Goal: Task Accomplishment & Management: Use online tool/utility

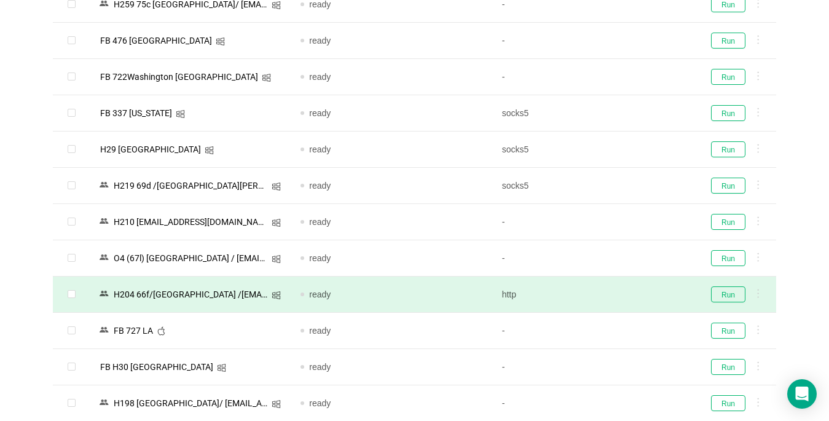
scroll to position [737, 0]
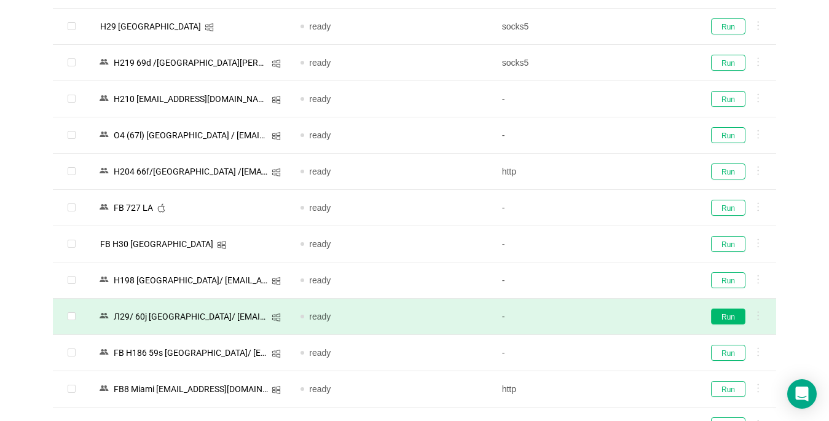
click at [724, 317] on button "Run" at bounding box center [728, 316] width 34 height 16
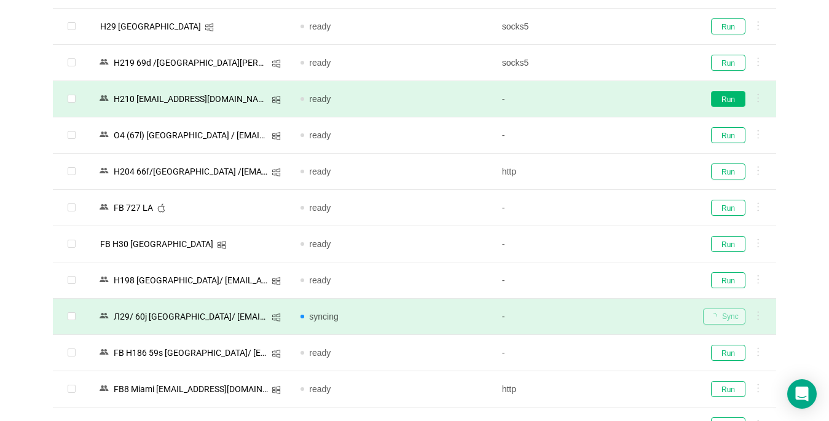
click at [729, 100] on button "Run" at bounding box center [728, 99] width 34 height 16
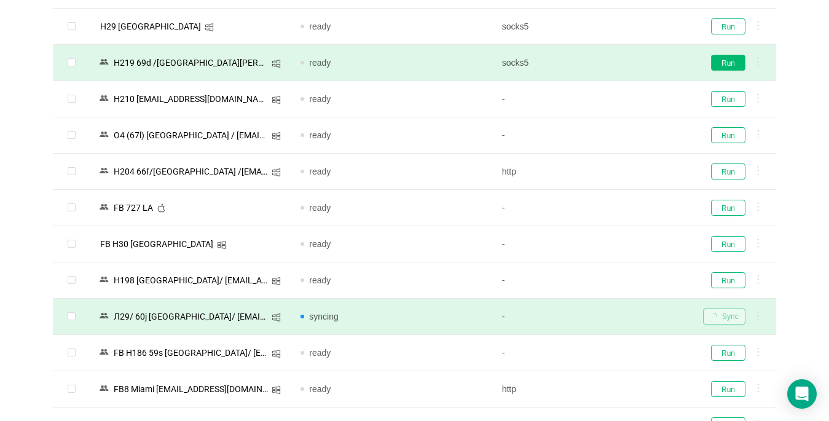
click at [731, 53] on td "Run" at bounding box center [734, 63] width 83 height 36
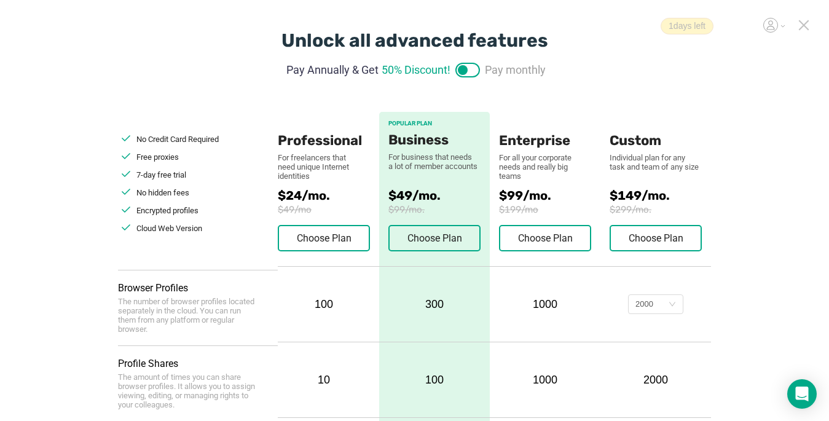
click at [802, 26] on icon at bounding box center [803, 25] width 9 height 9
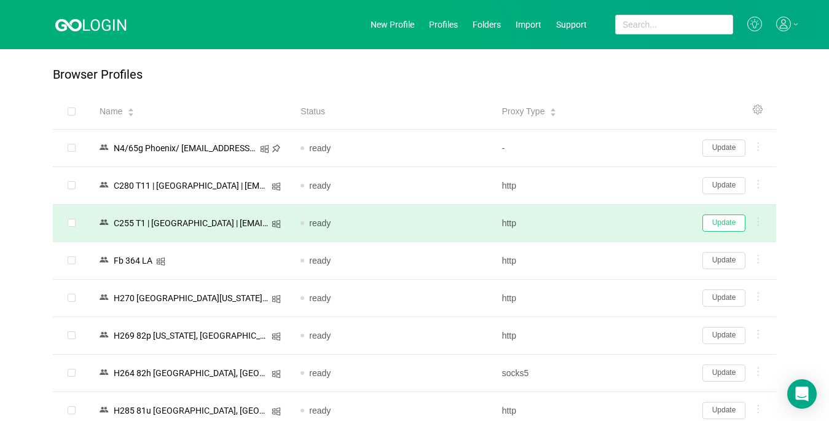
click at [715, 222] on button "Update" at bounding box center [723, 222] width 43 height 17
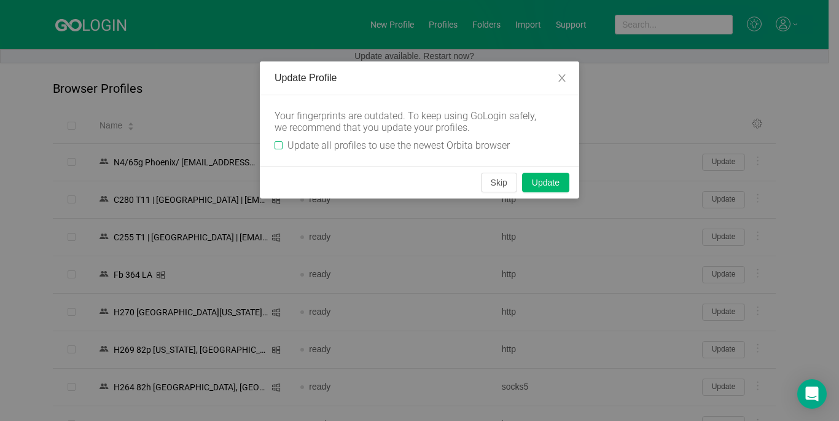
click at [284, 143] on span "Update all profiles to use the newest Orbita browser" at bounding box center [399, 145] width 232 height 12
click at [283, 143] on input "Update all profiles to use the newest Orbita browser" at bounding box center [279, 145] width 8 height 8
checkbox input "true"
click at [493, 182] on button "Skip" at bounding box center [499, 183] width 36 height 20
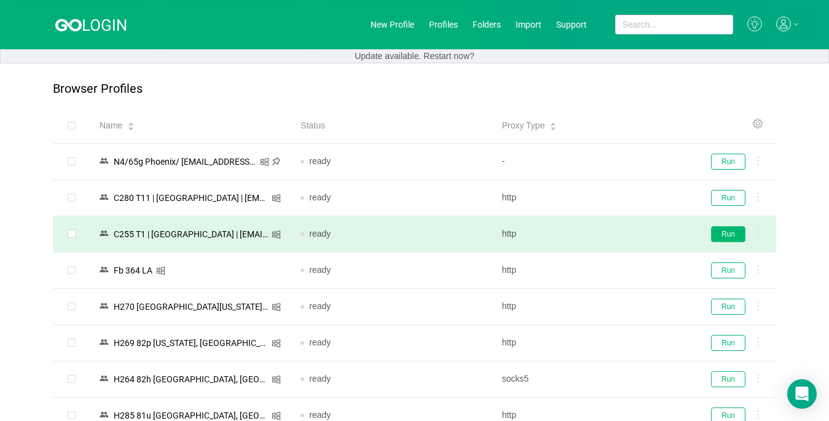
click at [720, 237] on button "Run" at bounding box center [728, 234] width 34 height 16
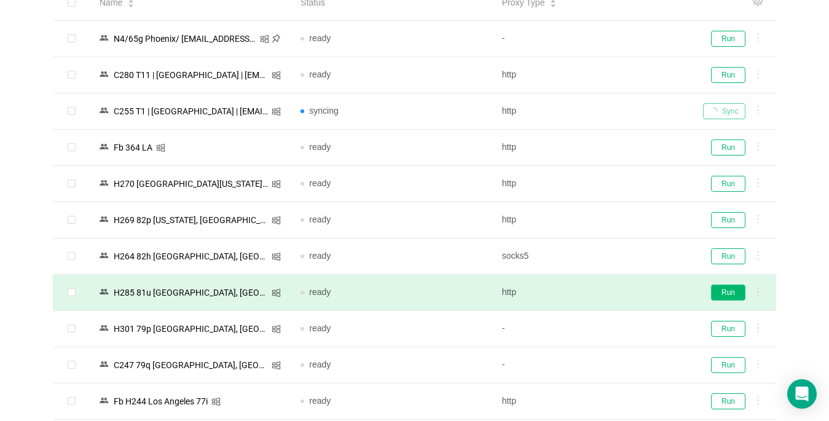
click at [719, 292] on button "Run" at bounding box center [728, 292] width 34 height 16
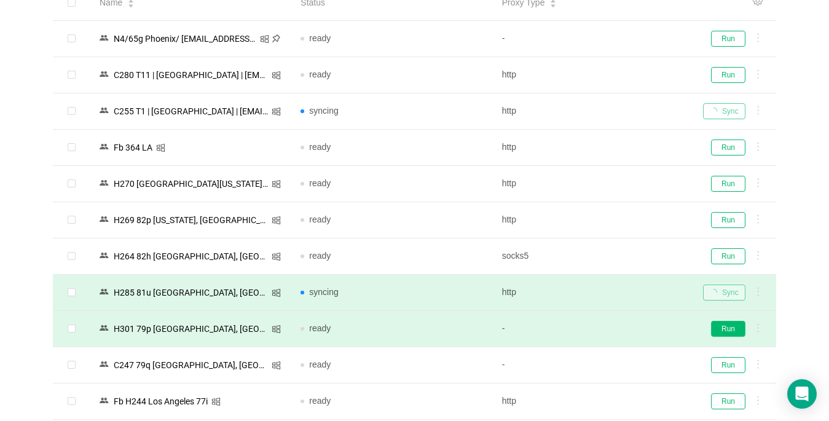
click at [726, 328] on button "Run" at bounding box center [728, 329] width 34 height 16
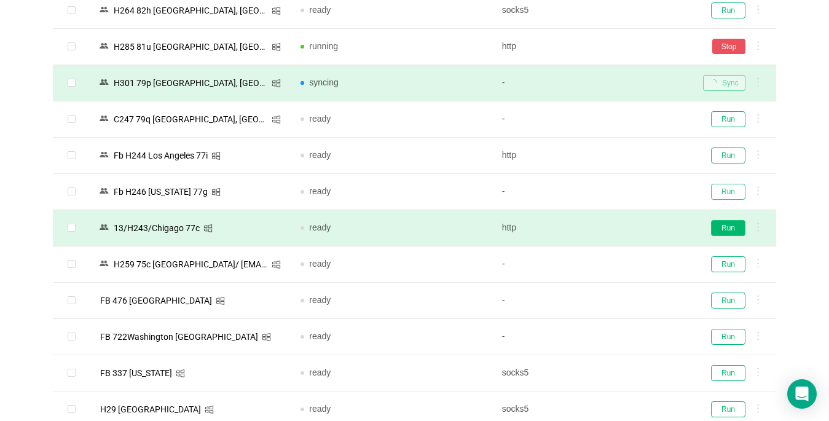
drag, startPoint x: 733, startPoint y: 192, endPoint x: 720, endPoint y: 227, distance: 37.9
click at [732, 193] on button "Run" at bounding box center [728, 192] width 34 height 16
click at [720, 230] on button "Run" at bounding box center [728, 228] width 34 height 16
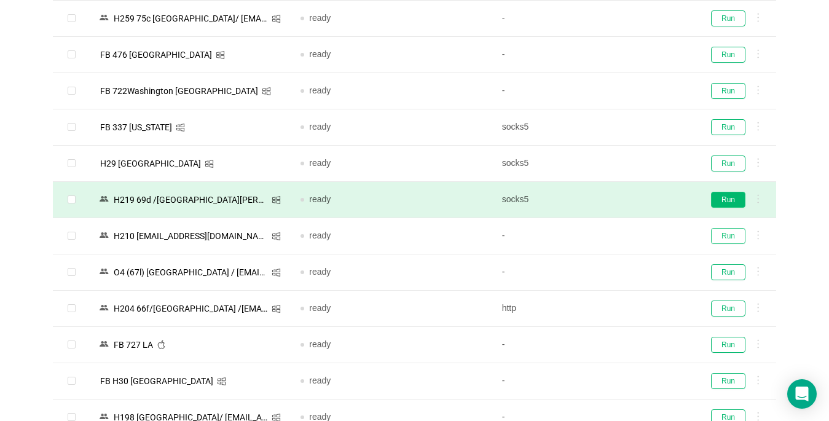
click at [735, 235] on button "Run" at bounding box center [728, 236] width 34 height 16
click at [735, 194] on button "Run" at bounding box center [728, 200] width 34 height 16
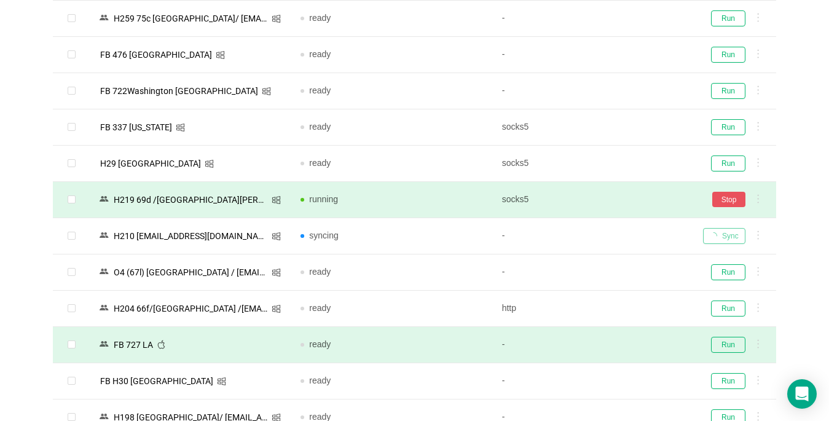
scroll to position [737, 0]
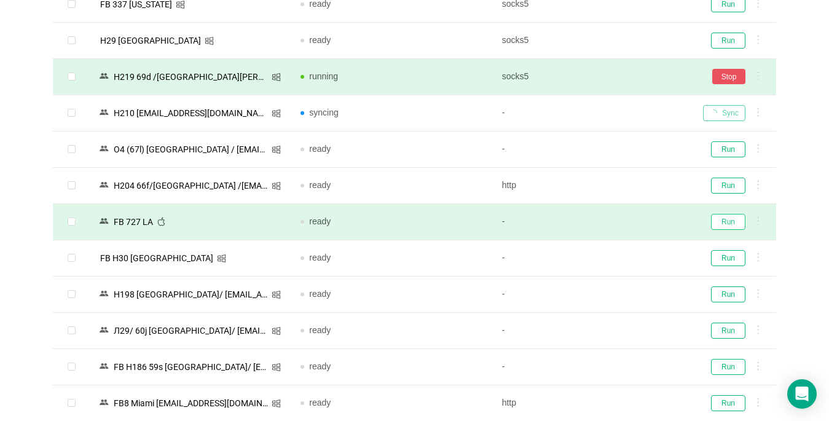
click at [729, 222] on button "Run" at bounding box center [728, 222] width 34 height 16
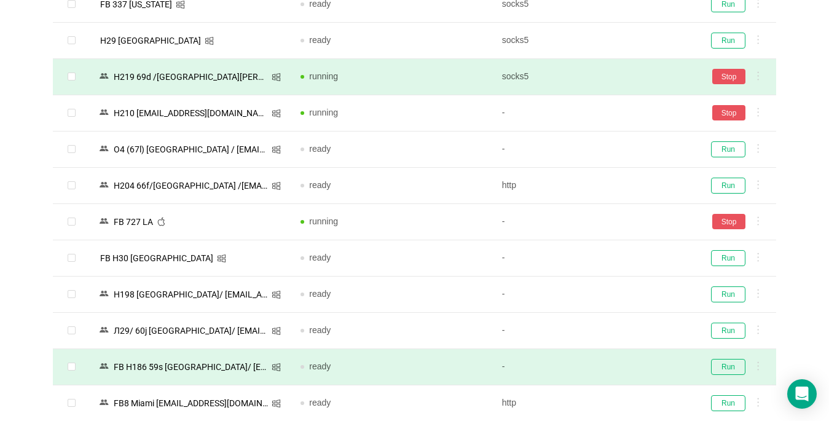
scroll to position [922, 0]
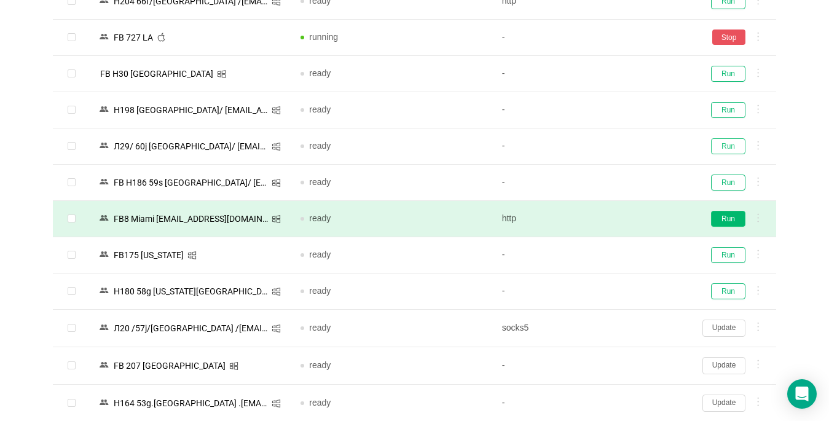
click at [723, 146] on button "Run" at bounding box center [728, 146] width 34 height 16
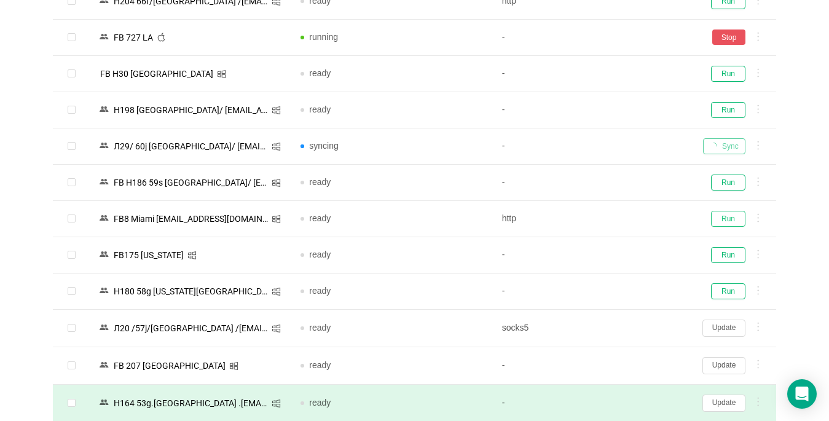
click at [721, 221] on button "Run" at bounding box center [728, 219] width 34 height 16
click at [720, 257] on button "Run" at bounding box center [728, 255] width 34 height 16
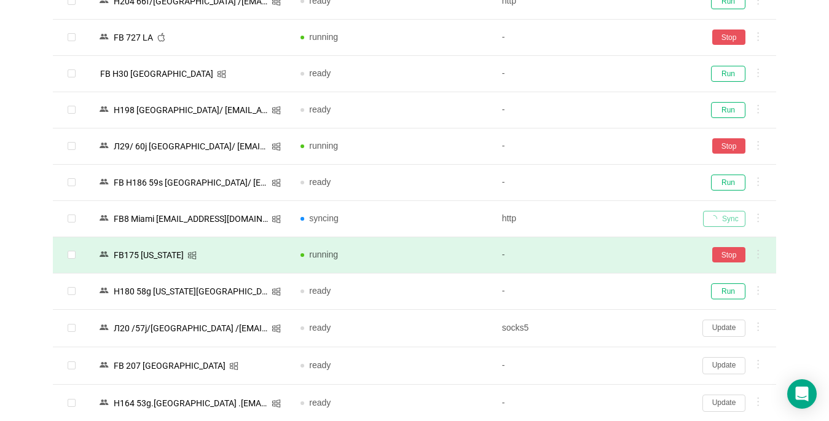
scroll to position [1106, 0]
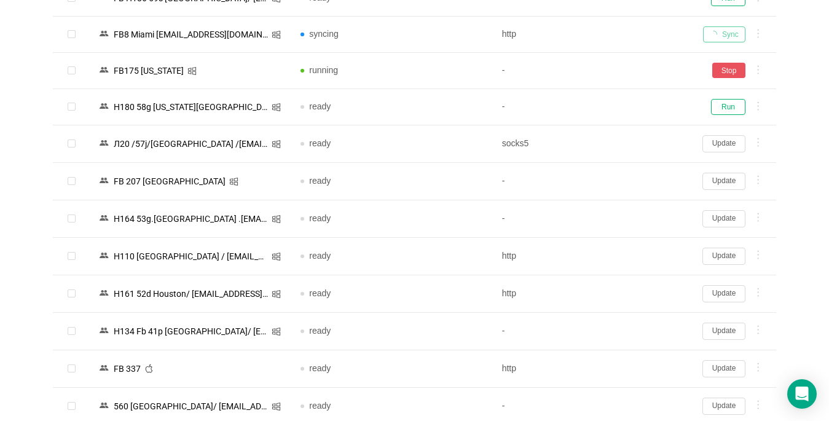
click at [720, 370] on button "Update" at bounding box center [723, 368] width 43 height 17
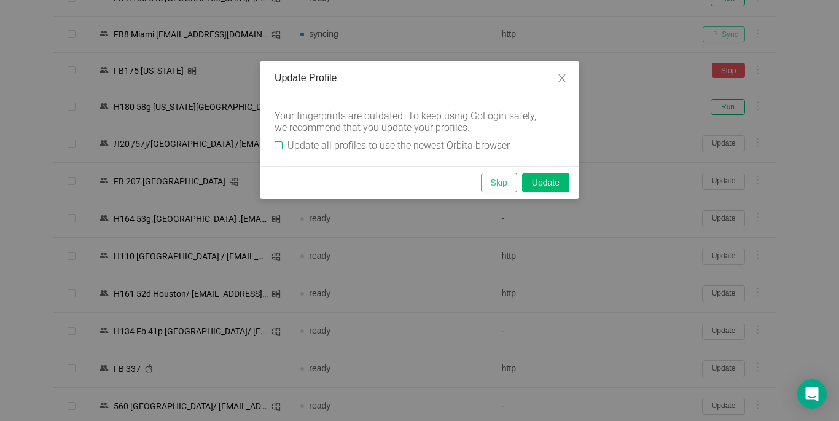
click at [278, 143] on input "Update all profiles to use the newest Orbita browser" at bounding box center [279, 145] width 8 height 8
checkbox input "true"
click at [493, 184] on button "Skip" at bounding box center [499, 183] width 36 height 20
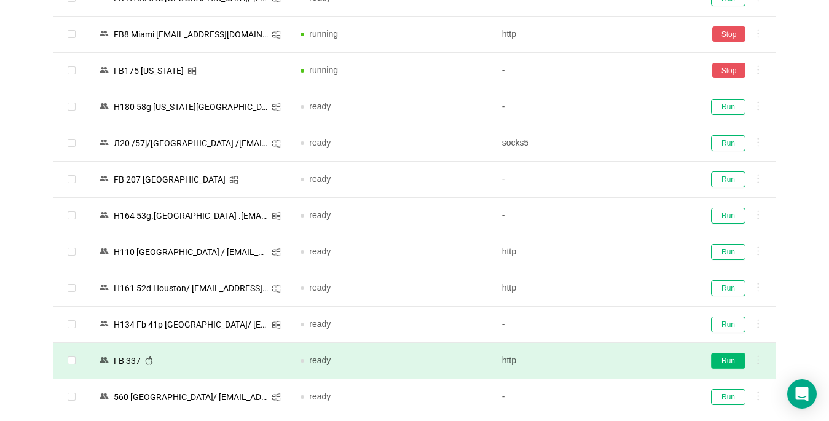
click at [729, 358] on button "Run" at bounding box center [728, 361] width 34 height 16
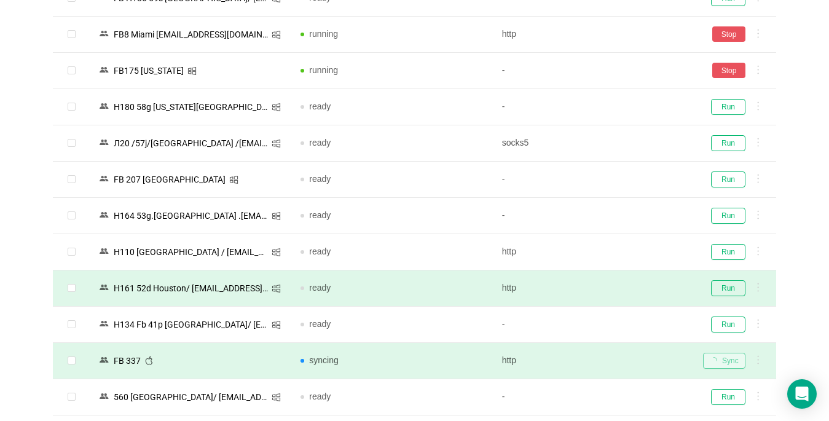
scroll to position [1290, 0]
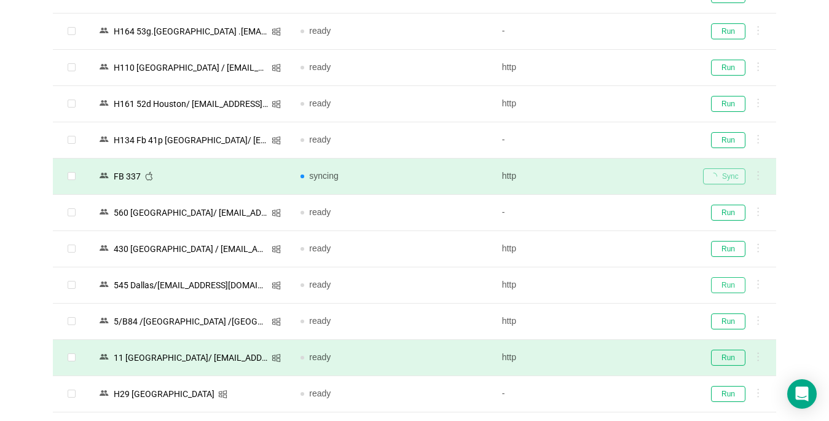
click at [720, 286] on button "Run" at bounding box center [728, 285] width 34 height 16
click at [725, 351] on button "Run" at bounding box center [728, 358] width 34 height 16
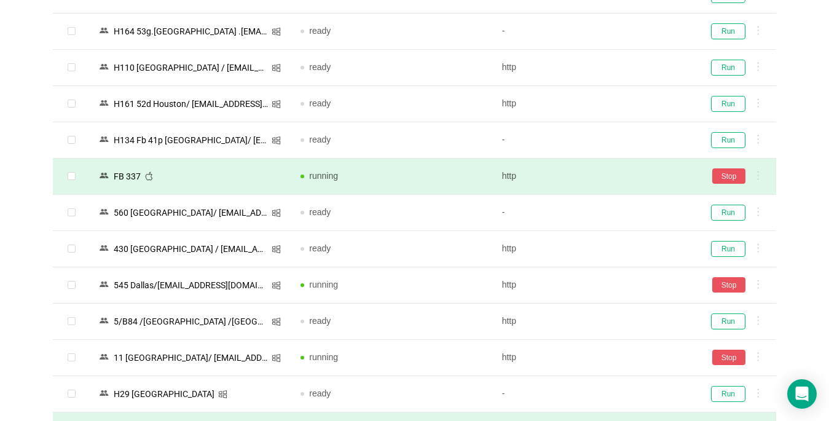
scroll to position [1413, 0]
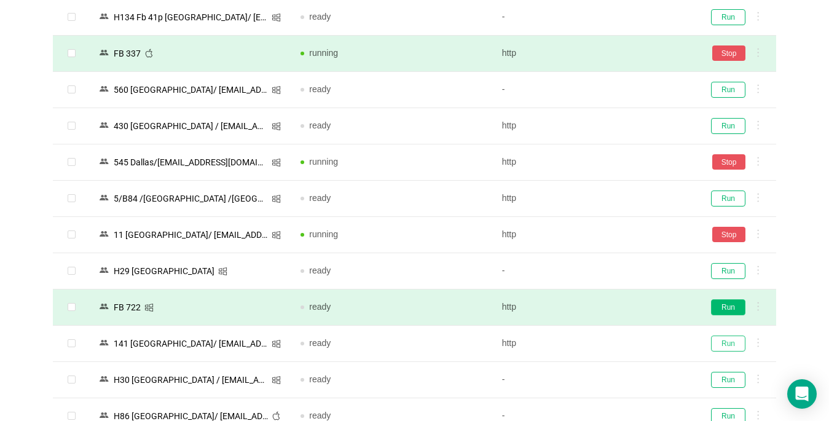
click at [720, 339] on button "Run" at bounding box center [728, 343] width 34 height 16
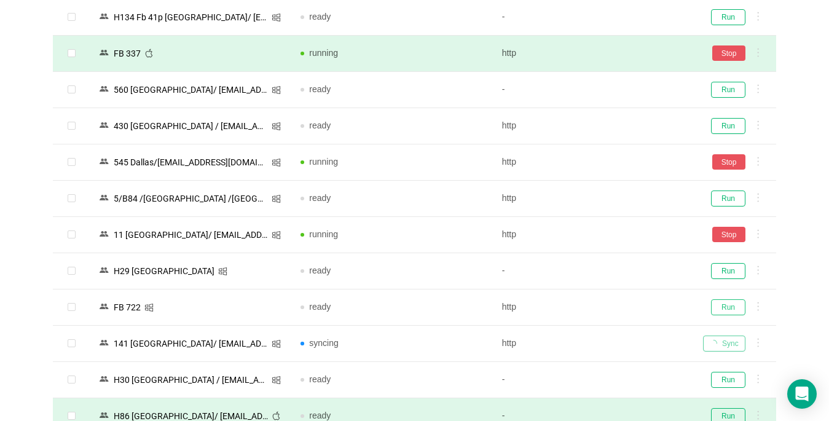
click at [724, 304] on button "Run" at bounding box center [728, 307] width 34 height 16
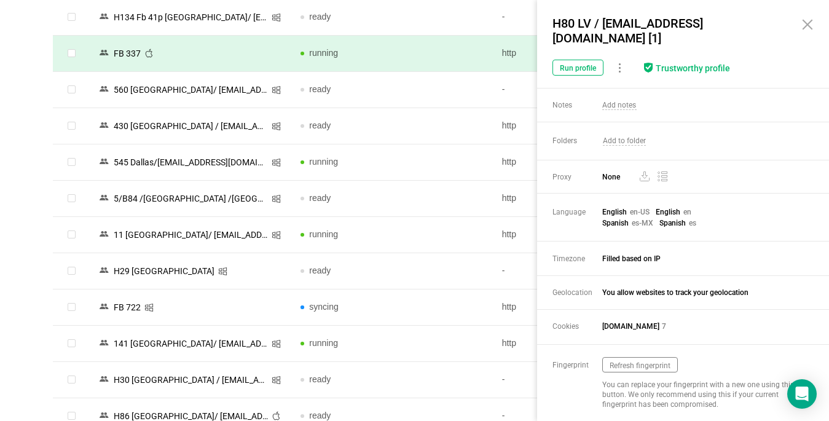
scroll to position [1659, 0]
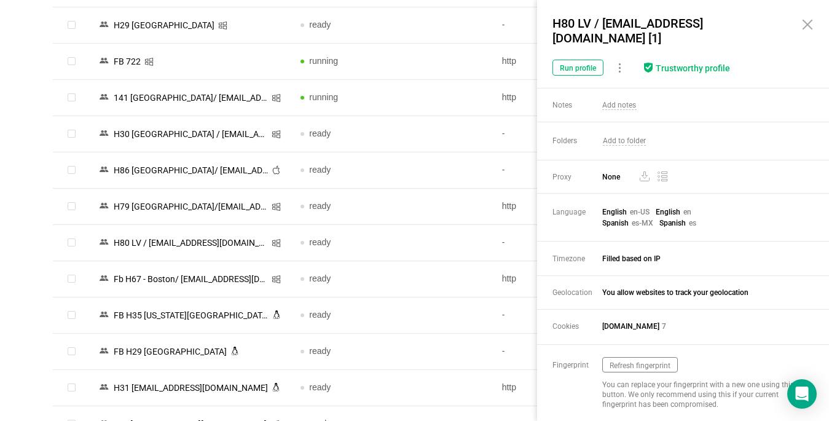
click at [805, 23] on icon at bounding box center [807, 24] width 9 height 9
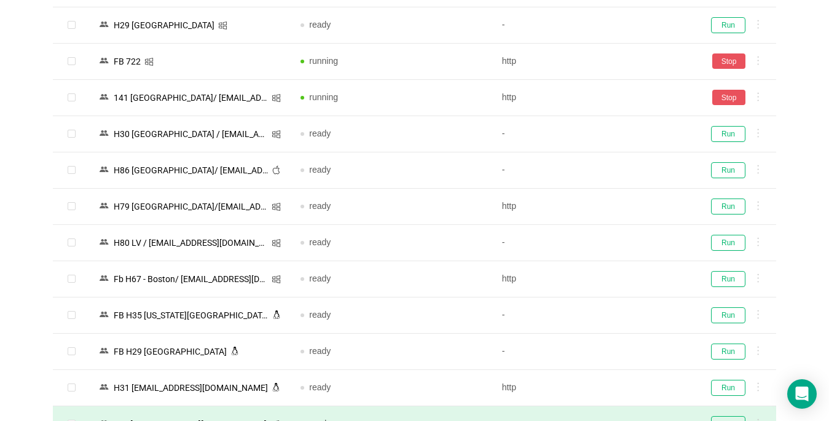
scroll to position [1782, 0]
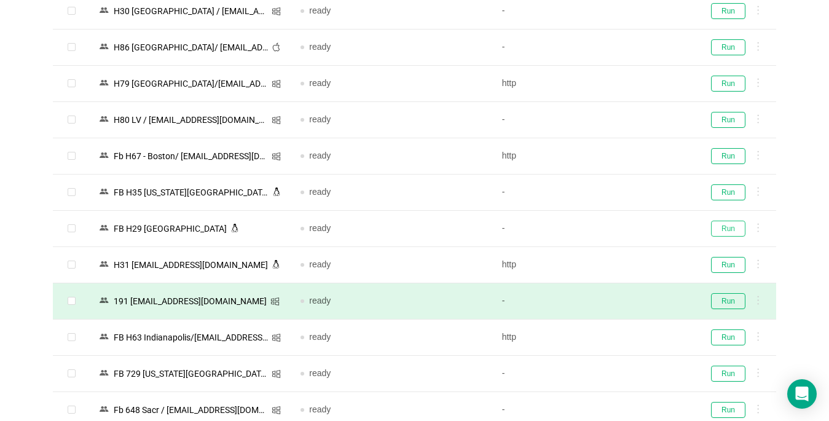
click at [728, 227] on button "Run" at bounding box center [728, 229] width 34 height 16
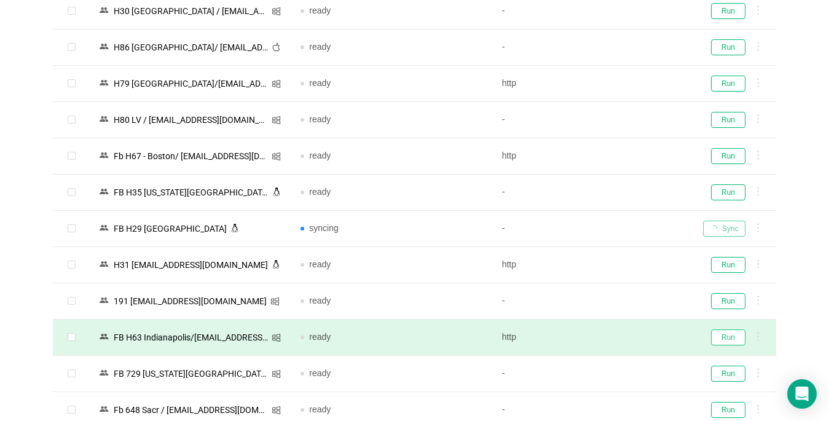
click at [729, 339] on button "Run" at bounding box center [728, 337] width 34 height 16
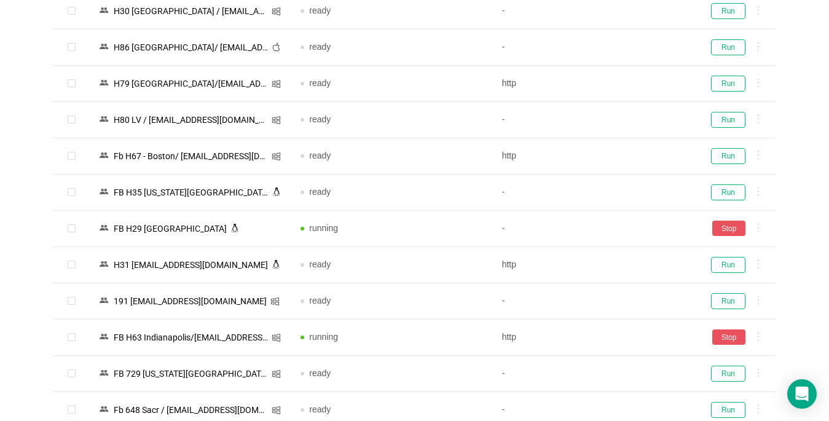
scroll to position [1966, 0]
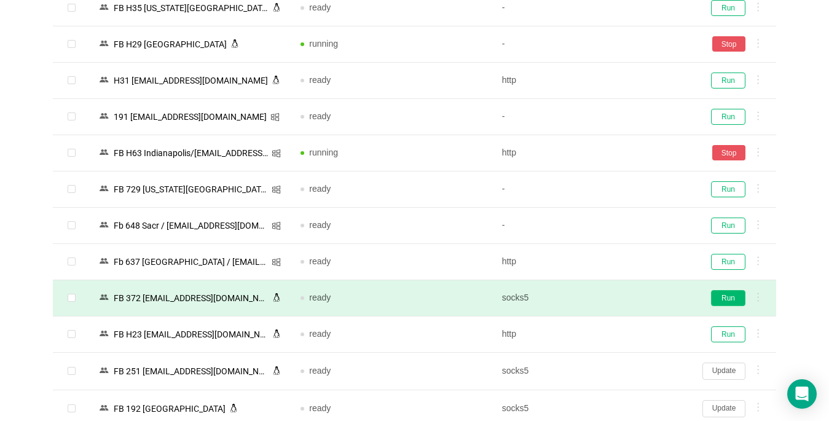
click at [726, 297] on button "Run" at bounding box center [728, 298] width 34 height 16
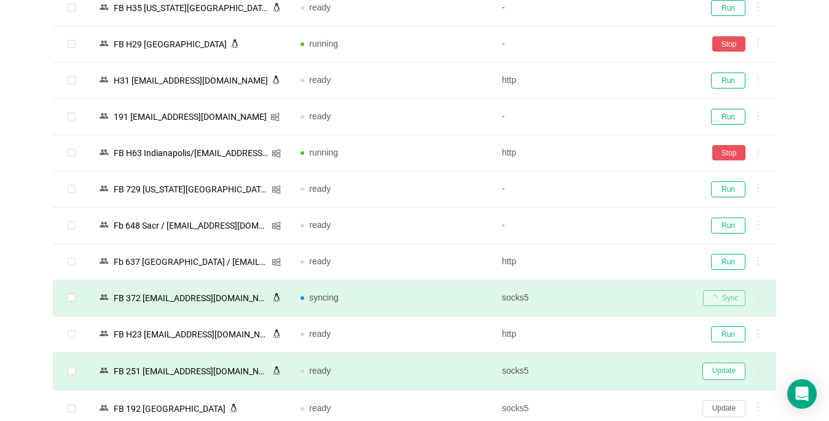
click at [724, 375] on button "Update" at bounding box center [723, 371] width 43 height 17
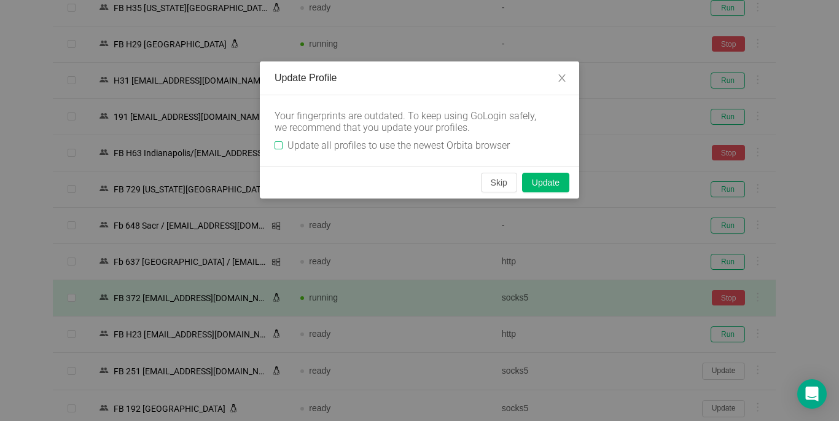
click at [281, 143] on input "Update all profiles to use the newest Orbita browser" at bounding box center [279, 145] width 8 height 8
checkbox input "true"
click at [495, 178] on button "Skip" at bounding box center [499, 183] width 36 height 20
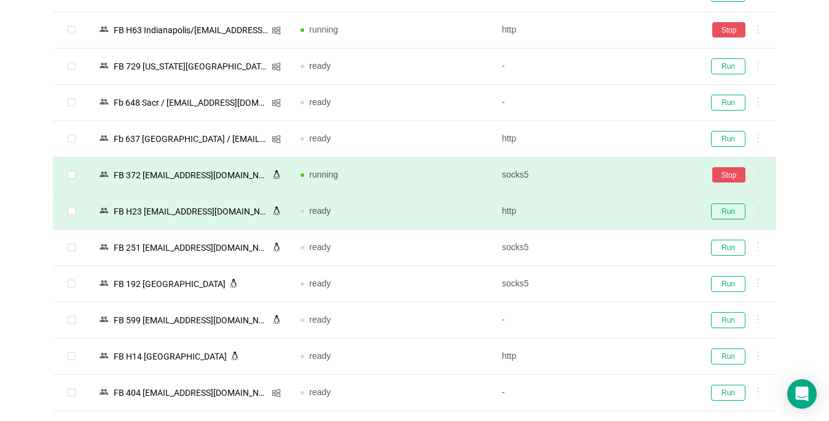
scroll to position [2151, 0]
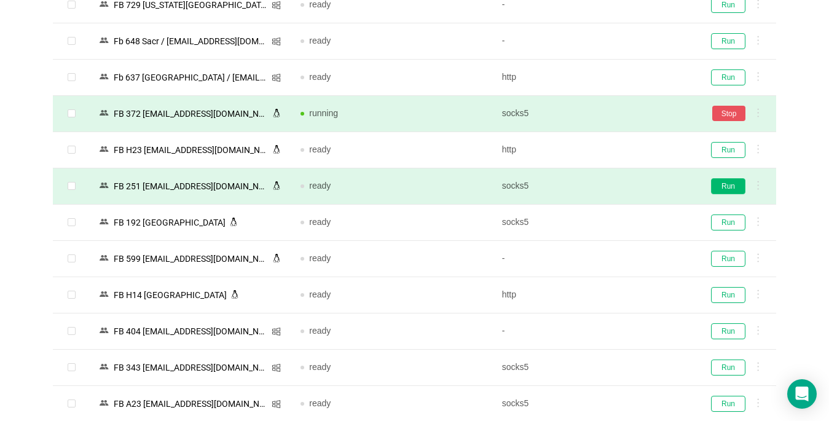
click at [727, 184] on button "Run" at bounding box center [728, 186] width 34 height 16
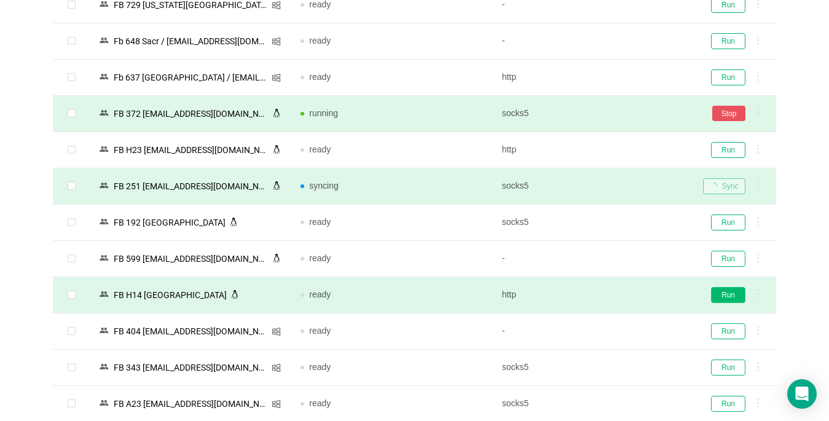
click at [726, 297] on button "Run" at bounding box center [728, 295] width 34 height 16
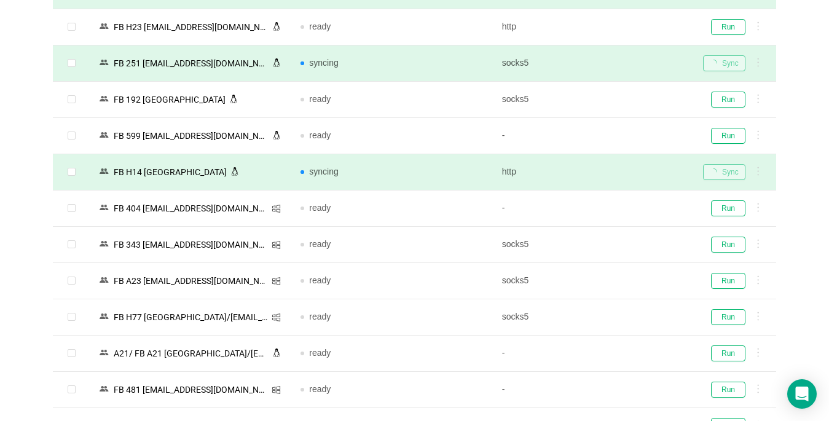
scroll to position [2458, 0]
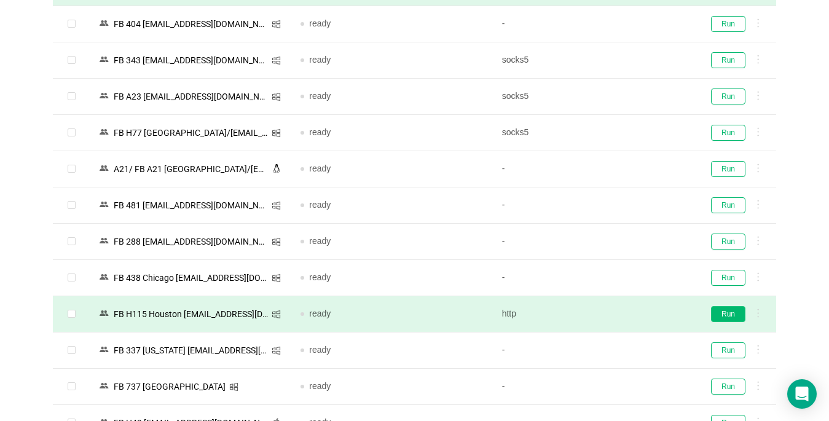
click at [726, 313] on button "Run" at bounding box center [728, 314] width 34 height 16
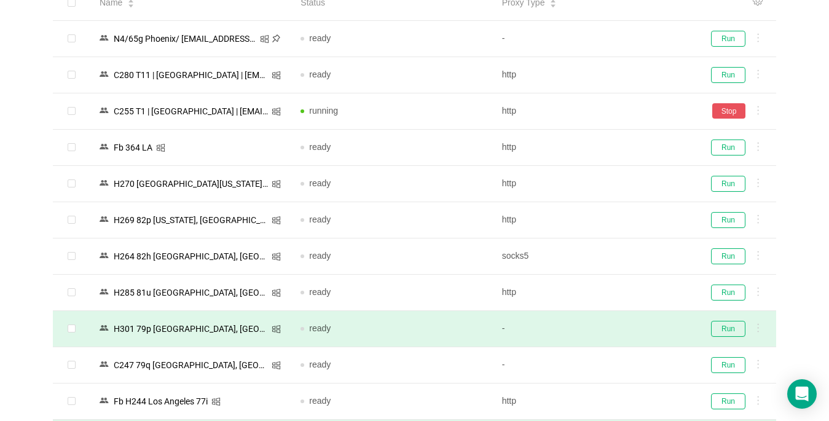
scroll to position [246, 0]
